Goal: Information Seeking & Learning: Learn about a topic

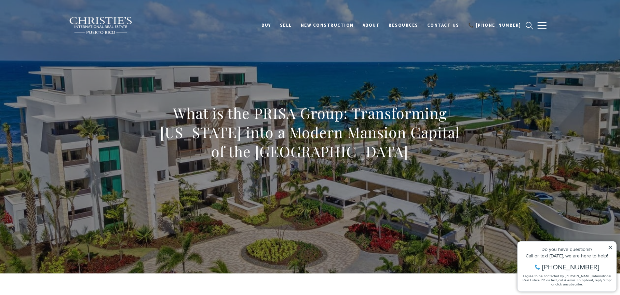
click at [346, 23] on span "New Construction" at bounding box center [327, 25] width 53 height 6
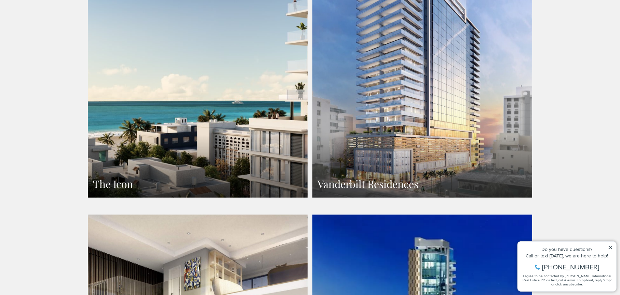
scroll to position [547, 0]
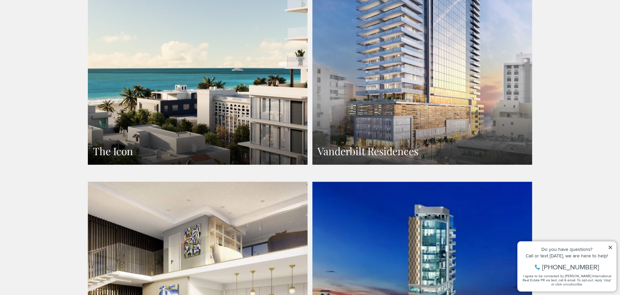
click at [176, 145] on h3 "The Icon" at bounding box center [198, 151] width 210 height 13
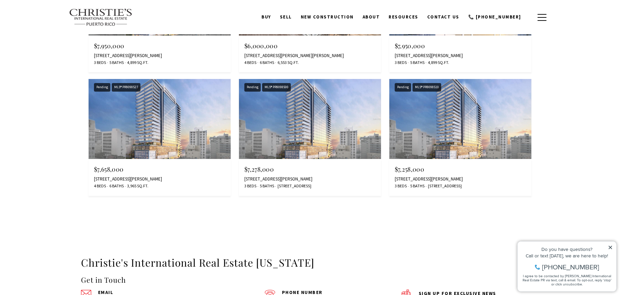
scroll to position [4173, 0]
